Goal: Complete application form

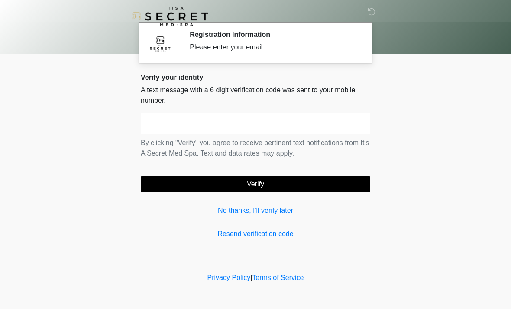
click at [198, 126] on input "text" at bounding box center [255, 124] width 229 height 22
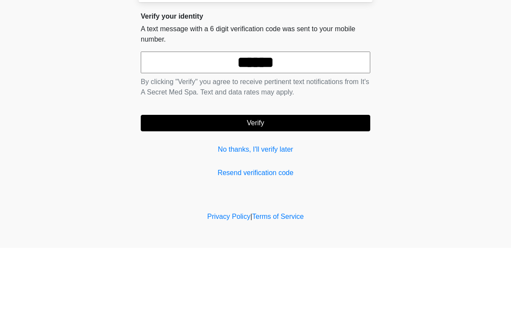
type input "******"
click at [278, 176] on button "Verify" at bounding box center [255, 184] width 229 height 16
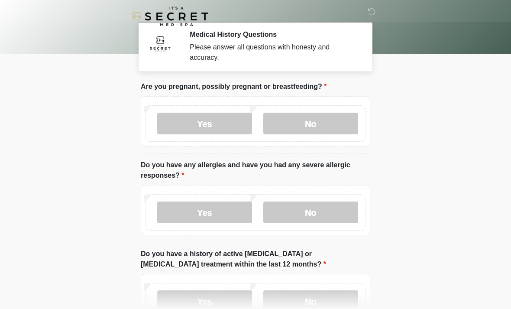
click at [308, 124] on label "No" at bounding box center [310, 124] width 95 height 22
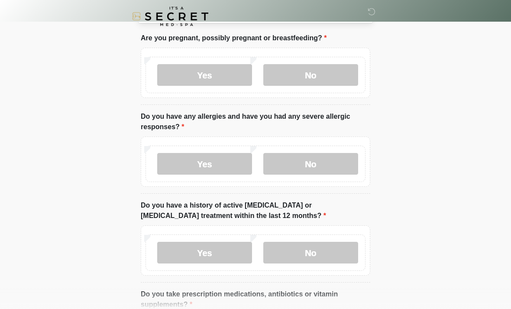
scroll to position [65, 0]
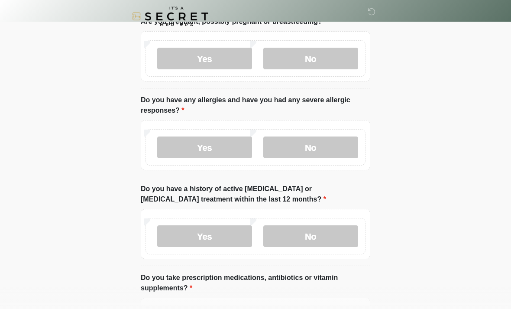
click at [314, 148] on label "No" at bounding box center [310, 147] width 95 height 22
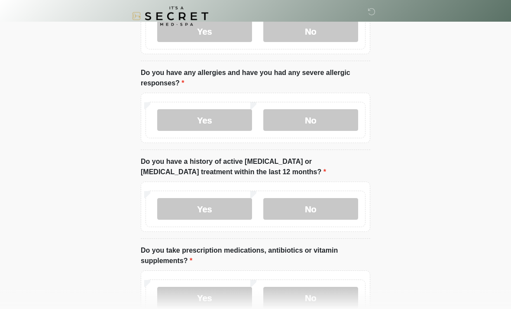
click at [320, 213] on label "No" at bounding box center [310, 209] width 95 height 22
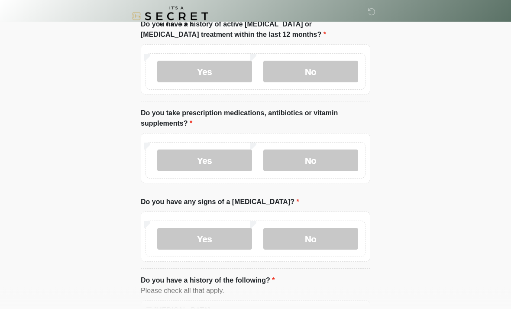
scroll to position [249, 0]
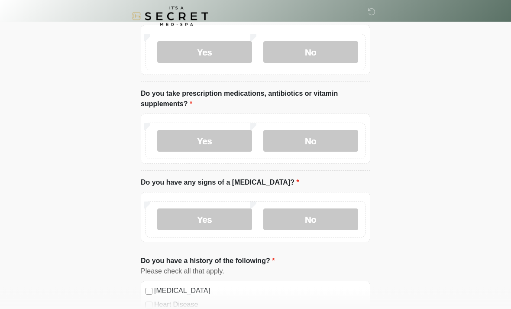
click at [197, 143] on label "Yes" at bounding box center [204, 141] width 95 height 22
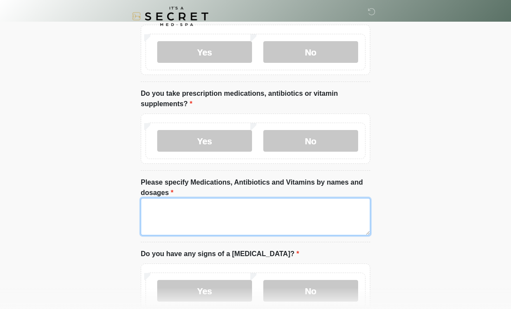
click at [180, 212] on textarea "Please specify Medications, Antibiotics and Vitamins by names and dosages" at bounding box center [255, 216] width 229 height 37
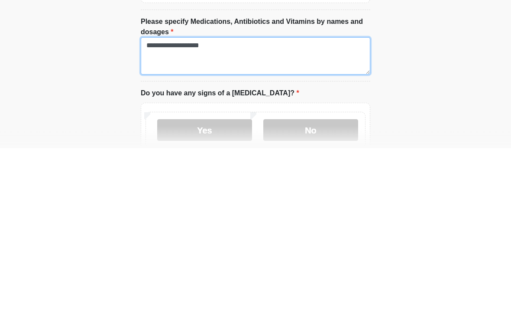
type textarea "**********"
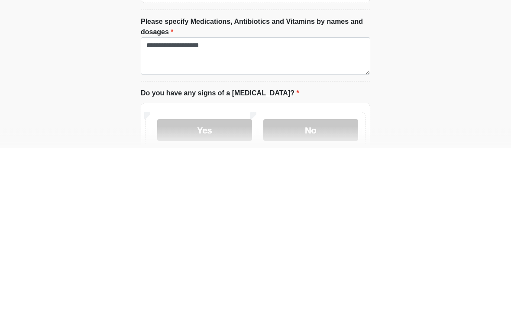
click at [323, 280] on label "No" at bounding box center [310, 291] width 95 height 22
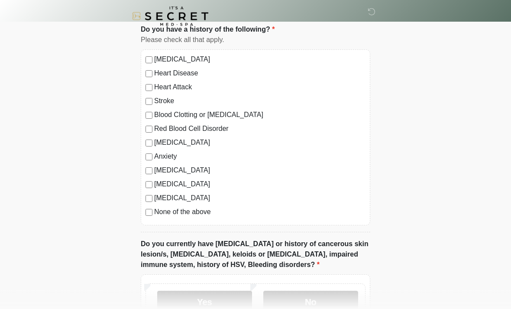
scroll to position [556, 0]
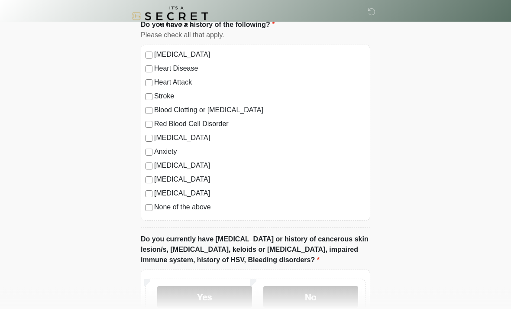
click at [153, 215] on div "[MEDICAL_DATA] Heart Disease Heart Attack Stroke Blood Clotting or [MEDICAL_DAT…" at bounding box center [255, 133] width 229 height 176
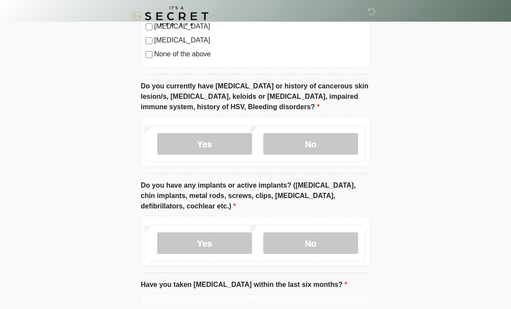
click at [317, 144] on label "No" at bounding box center [310, 144] width 95 height 22
click at [320, 239] on label "No" at bounding box center [310, 243] width 95 height 22
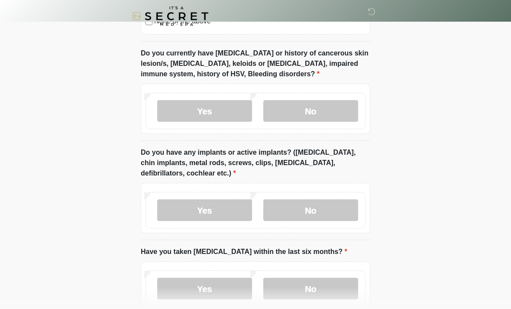
scroll to position [792, 0]
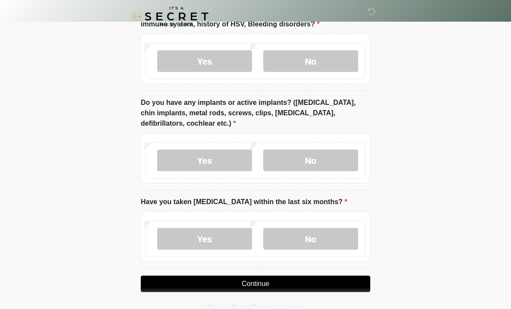
click at [307, 240] on label "No" at bounding box center [310, 239] width 95 height 22
click at [291, 281] on button "Continue" at bounding box center [255, 283] width 229 height 16
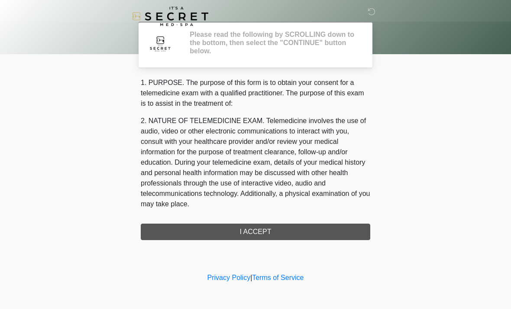
scroll to position [0, 0]
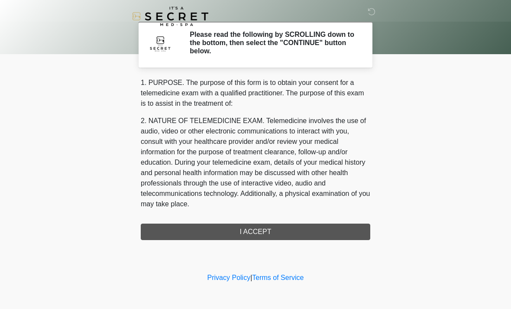
click at [287, 230] on div "1. PURPOSE. The purpose of this form is to obtain your consent for a telemedici…" at bounding box center [255, 158] width 229 height 162
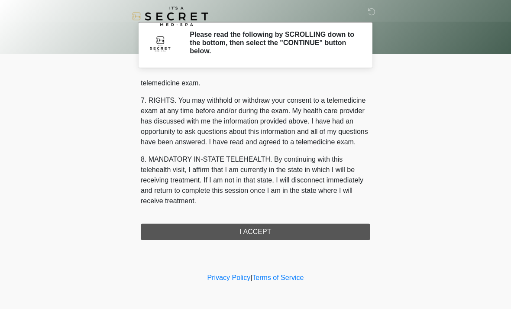
click at [284, 227] on button "I ACCEPT" at bounding box center [255, 231] width 229 height 16
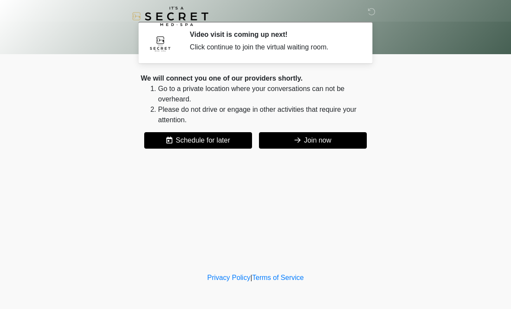
click at [312, 137] on button "Join now" at bounding box center [313, 140] width 108 height 16
